Goal: Task Accomplishment & Management: Use online tool/utility

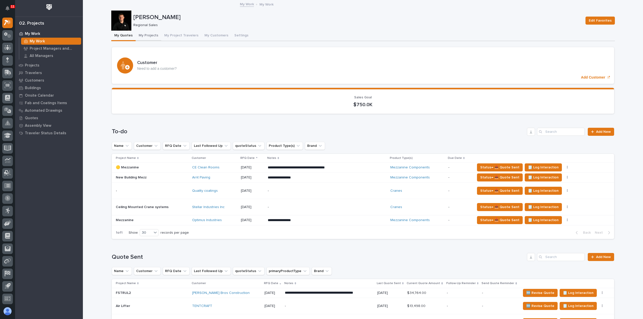
click at [144, 34] on button "My Projects" at bounding box center [149, 36] width 26 height 11
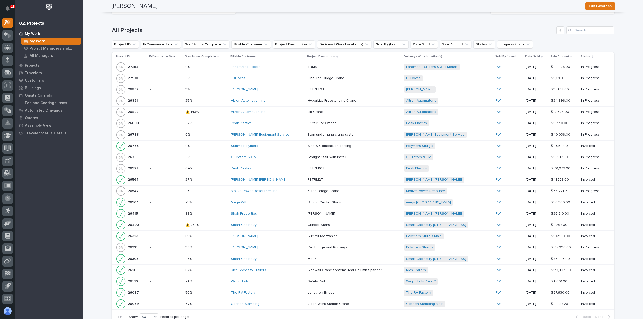
scroll to position [427, 0]
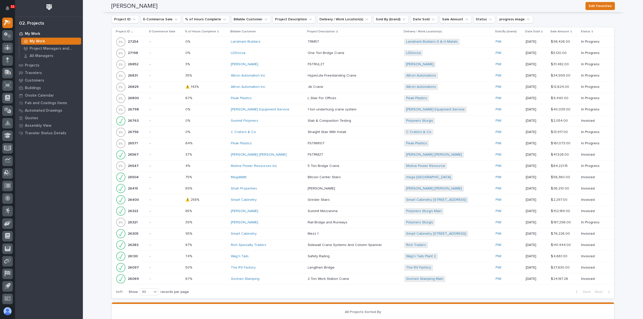
click at [272, 74] on div "Altron Automation Inc" at bounding box center [267, 76] width 73 height 4
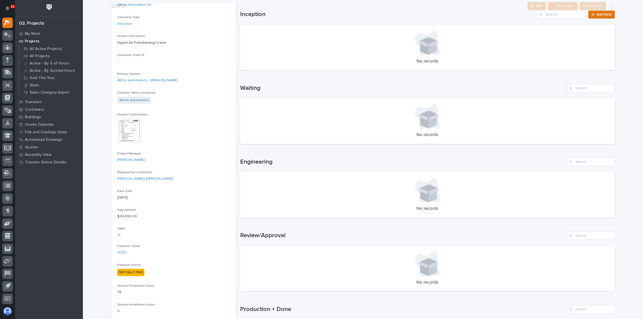
scroll to position [201, 0]
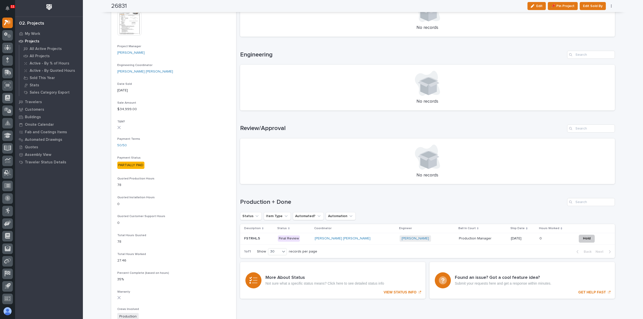
click at [411, 242] on div "Marston Norris + 0" at bounding box center [427, 239] width 55 height 10
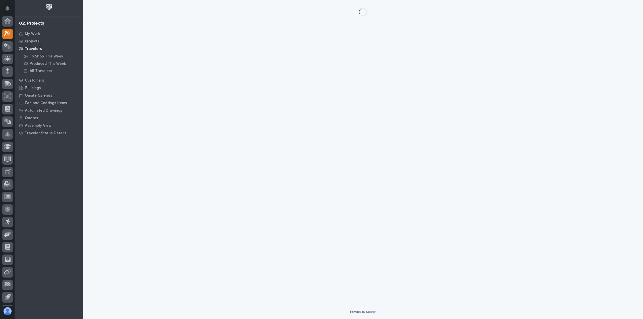
scroll to position [11, 0]
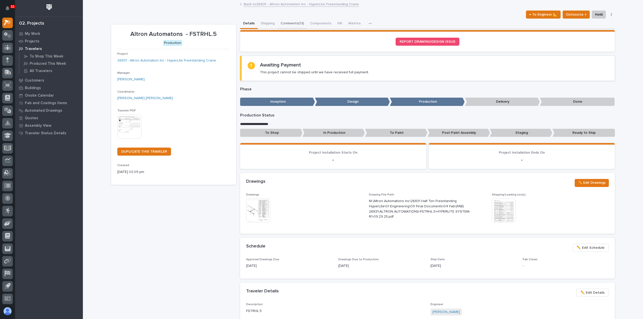
click at [293, 23] on button "Comments (13)" at bounding box center [292, 24] width 29 height 11
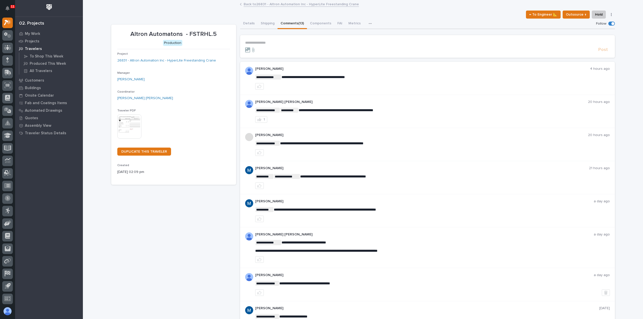
click at [269, 4] on link "Back to 26831 - Altron Automation Inc - HyperLite Freestanding Crane" at bounding box center [301, 4] width 115 height 6
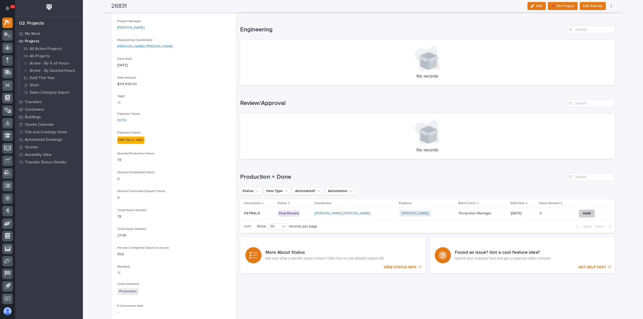
scroll to position [251, 0]
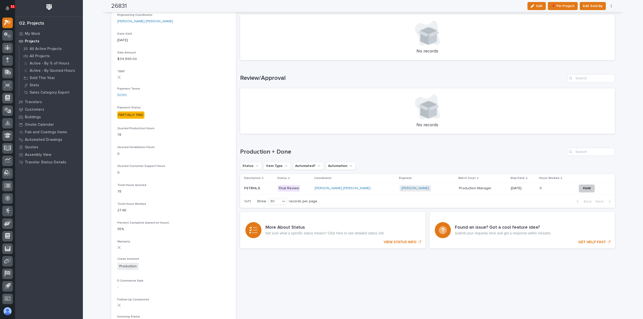
click at [485, 278] on div "Sorry, there was an error saving your record. Please try again. Please fill out…" at bounding box center [427, 89] width 375 height 644
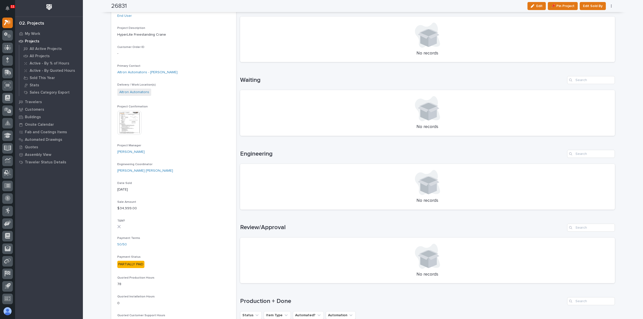
scroll to position [0, 0]
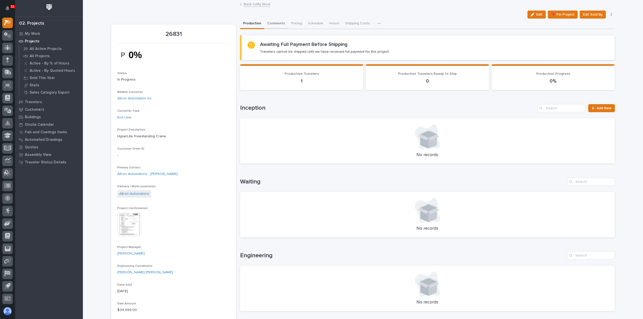
click at [272, 25] on button "Comments" at bounding box center [276, 24] width 24 height 11
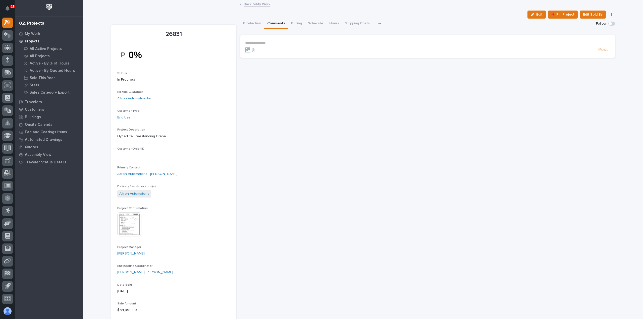
click at [249, 3] on link "Back to My Work" at bounding box center [257, 4] width 27 height 6
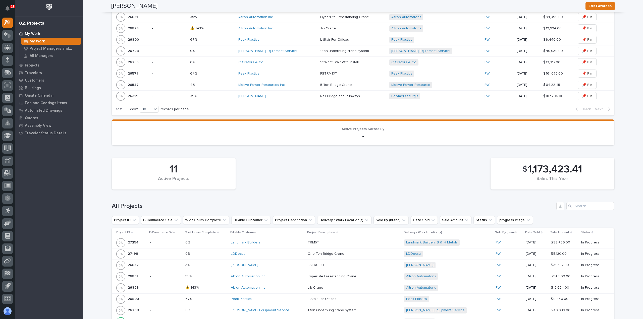
scroll to position [151, 0]
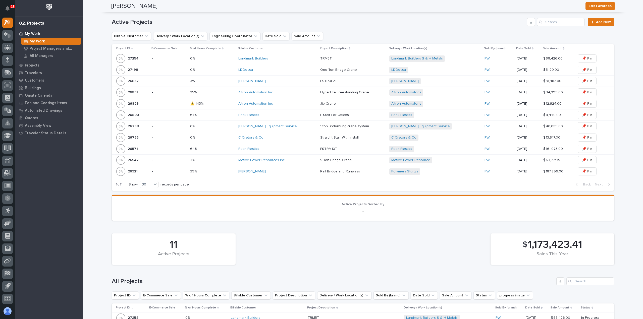
click at [304, 104] on div "Altron Automation Inc" at bounding box center [277, 104] width 78 height 4
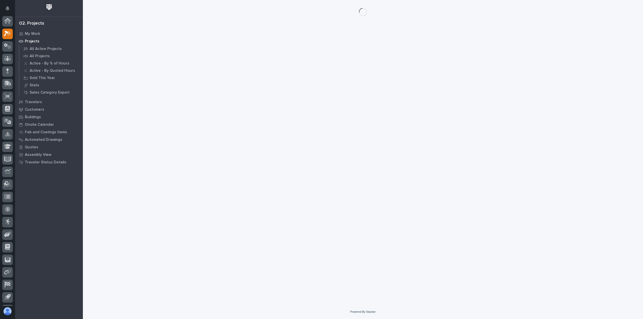
scroll to position [11, 0]
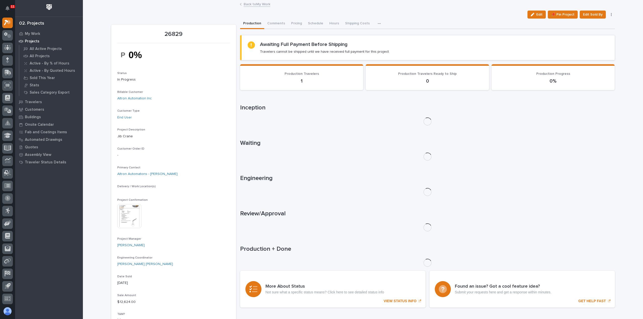
click at [250, 3] on link "Back to My Work" at bounding box center [257, 4] width 27 height 6
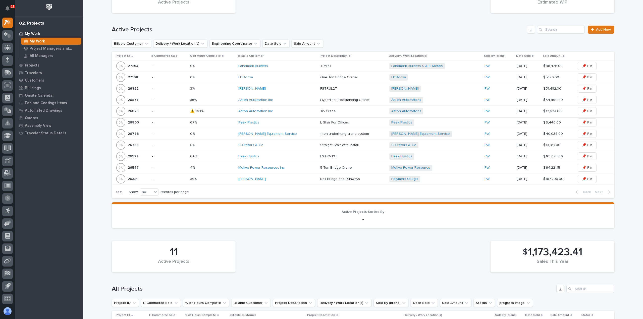
scroll to position [201, 0]
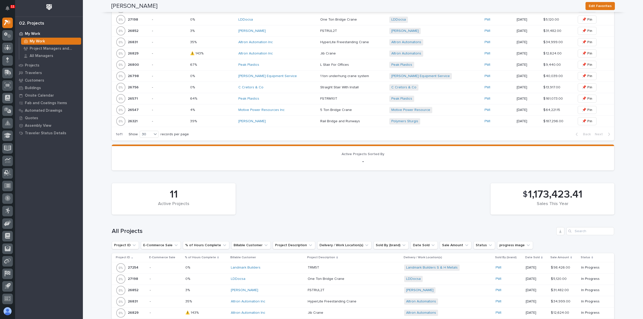
click at [295, 45] on div "Altron Automation Inc" at bounding box center [277, 42] width 78 height 8
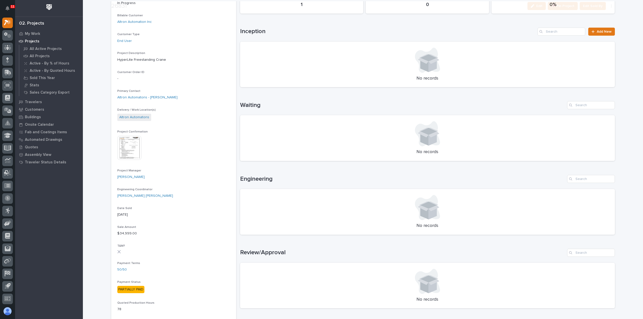
scroll to position [151, 0]
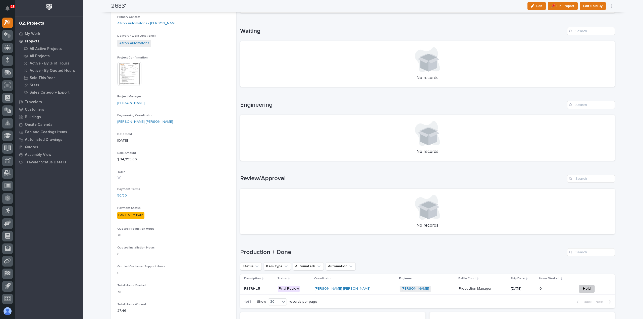
click at [414, 292] on div "Marston Norris + 0" at bounding box center [427, 289] width 55 height 6
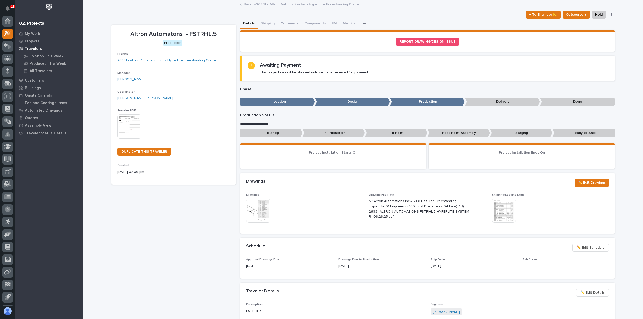
scroll to position [11, 0]
click at [287, 21] on button "Comments (13)" at bounding box center [292, 24] width 29 height 11
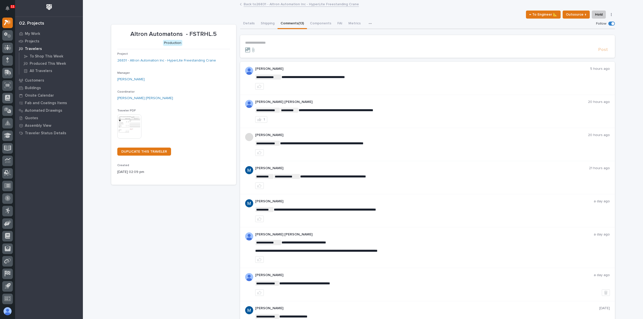
click at [297, 42] on p "**********" at bounding box center [427, 43] width 365 height 4
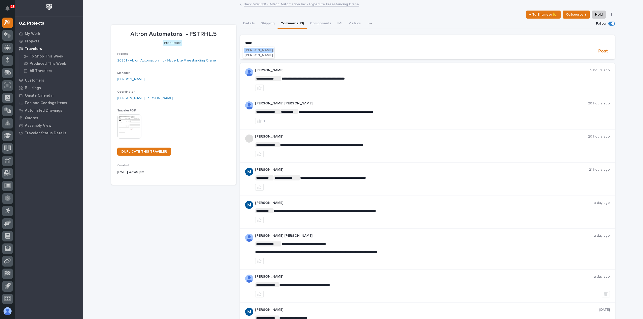
click at [256, 51] on span "Adam Yutzy" at bounding box center [259, 50] width 28 height 4
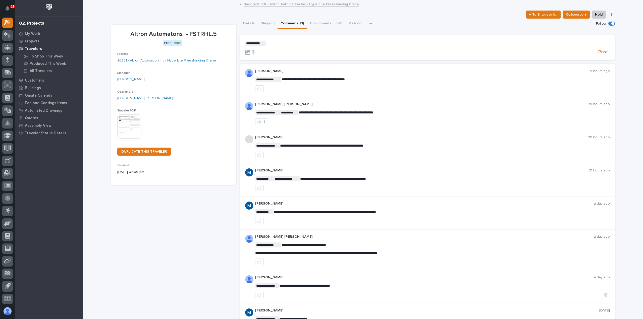
click at [274, 45] on p "**********" at bounding box center [427, 43] width 365 height 5
click at [600, 51] on span "Post" at bounding box center [603, 52] width 10 height 6
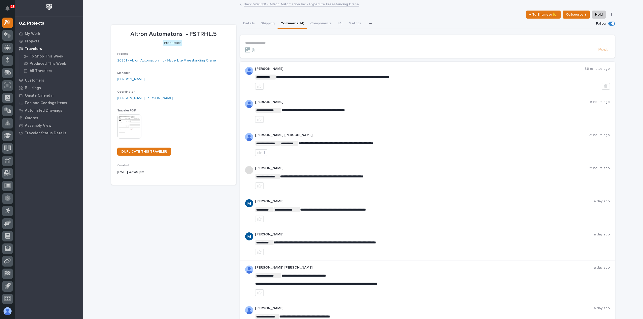
click at [271, 5] on link "Back to 26831 - Altron Automation Inc - HyperLite Freestanding Crane" at bounding box center [301, 4] width 115 height 6
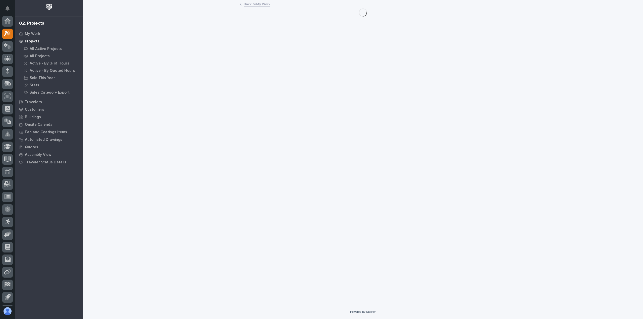
scroll to position [11, 0]
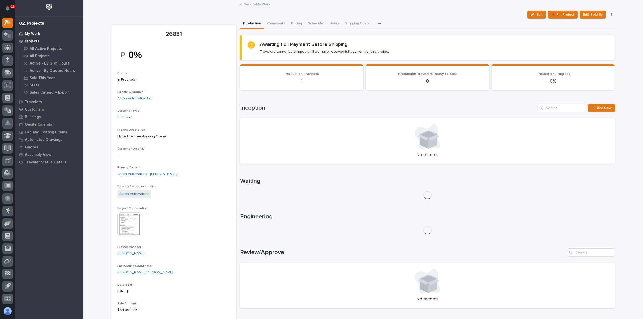
click at [35, 34] on p "My Work" at bounding box center [32, 34] width 15 height 5
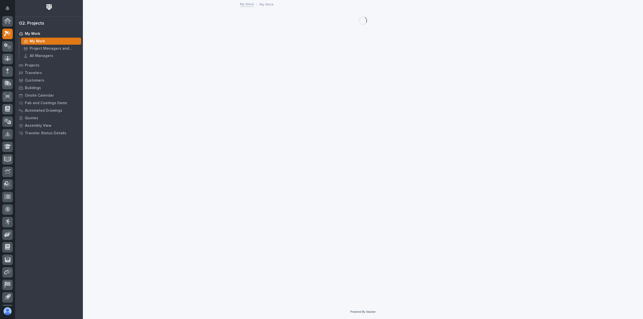
scroll to position [11, 0]
click at [3, 35] on div at bounding box center [7, 35] width 11 height 11
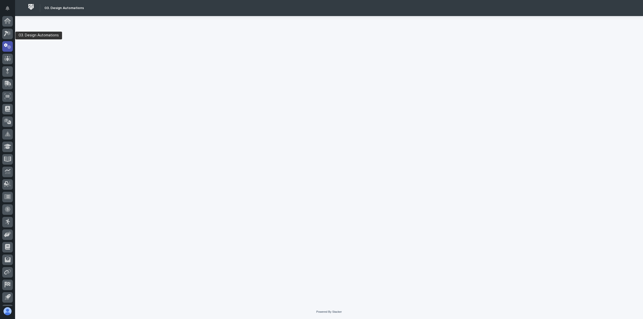
scroll to position [11, 0]
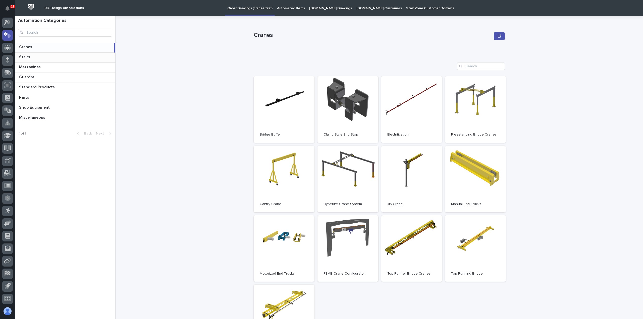
click at [48, 58] on p at bounding box center [66, 57] width 94 height 5
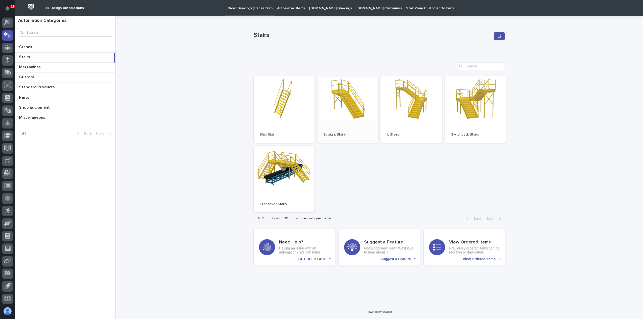
click at [351, 114] on link "Open" at bounding box center [348, 109] width 61 height 67
click at [348, 99] on link "Open" at bounding box center [348, 109] width 61 height 67
click at [362, 123] on link "Open" at bounding box center [348, 109] width 61 height 67
click at [343, 106] on link "Open" at bounding box center [348, 109] width 61 height 67
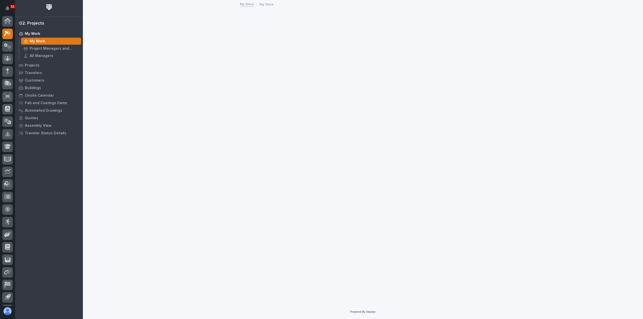
scroll to position [11, 0]
click at [9, 32] on icon at bounding box center [7, 35] width 7 height 6
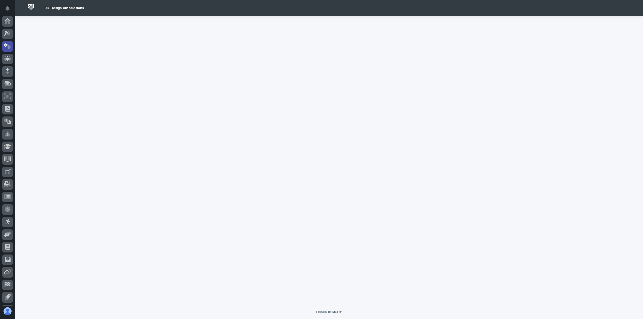
scroll to position [11, 0]
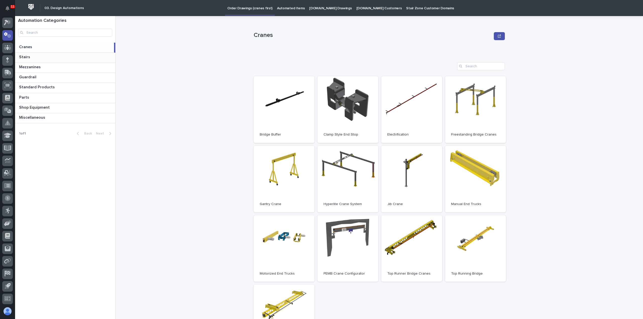
click at [57, 60] on div "Stairs Stairs" at bounding box center [65, 58] width 100 height 10
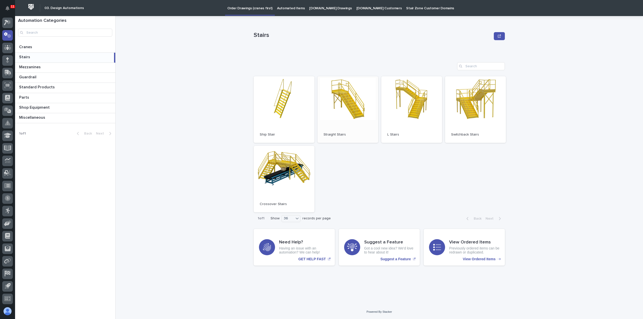
click at [346, 104] on link "Open" at bounding box center [348, 109] width 61 height 67
